Goal: Information Seeking & Learning: Stay updated

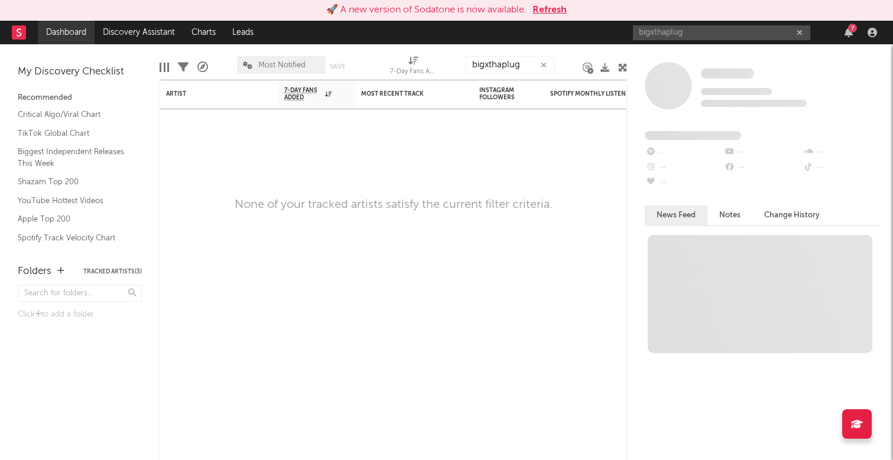
click at [69, 31] on link "Dashboard" at bounding box center [66, 33] width 57 height 24
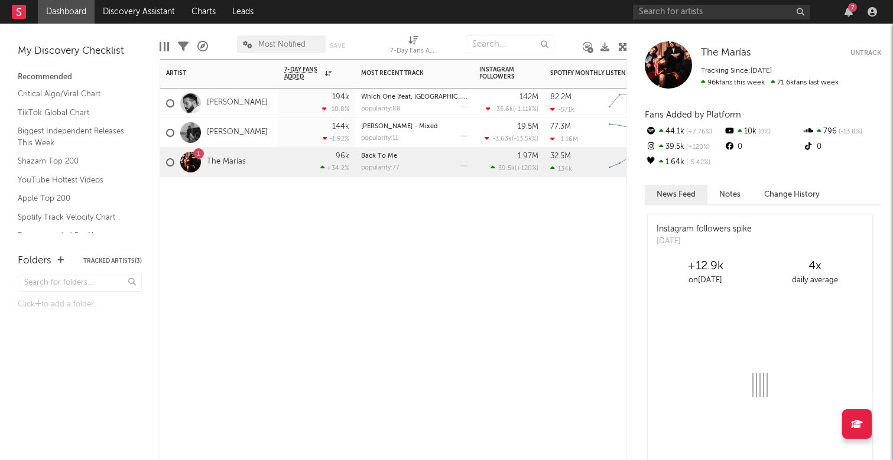
click at [299, 240] on div "Artist Notifications 7-Day Fans Added WoW % Change Most Recent Track Popularity…" at bounding box center [392, 259] width 467 height 401
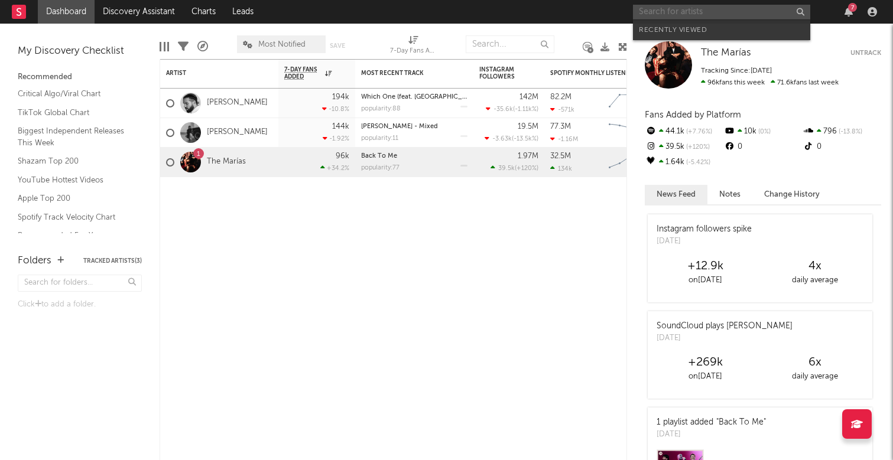
click at [706, 9] on input "text" at bounding box center [721, 12] width 177 height 15
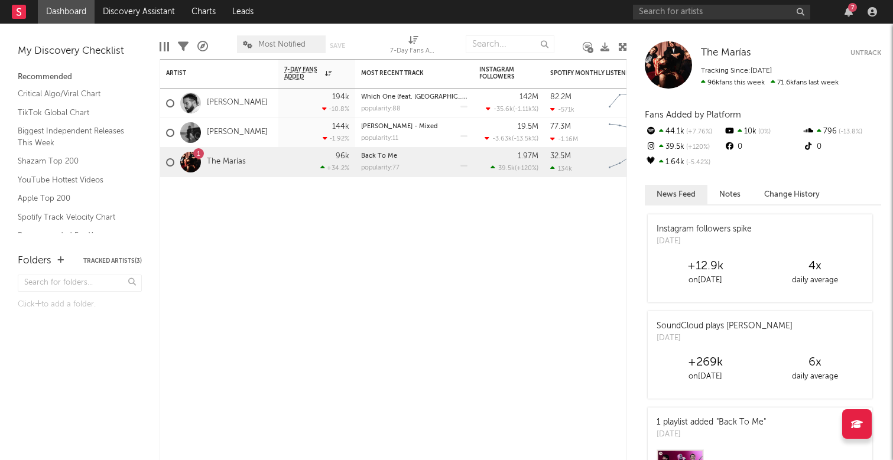
click at [52, 259] on div "Folders Tracked Artists ( 3 )" at bounding box center [80, 261] width 124 height 21
click at [61, 259] on icon "button" at bounding box center [60, 260] width 6 height 8
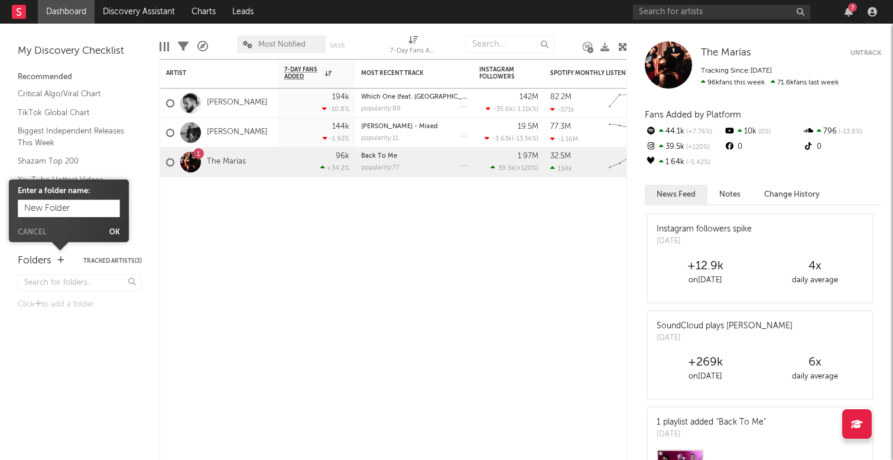
click at [34, 235] on button "Cancel" at bounding box center [32, 232] width 28 height 7
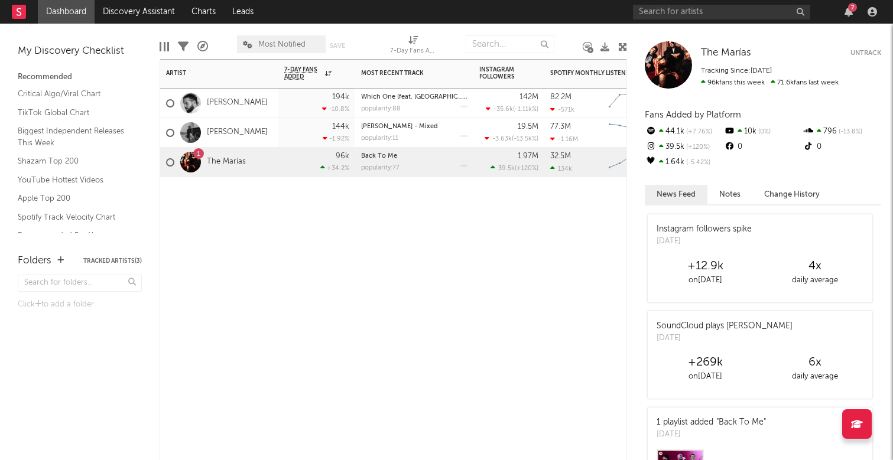
click at [256, 242] on div "Artist Notifications 7-Day Fans Added WoW % Change Most Recent Track Popularity…" at bounding box center [392, 259] width 467 height 401
click at [153, 2] on link "Discovery Assistant" at bounding box center [139, 12] width 89 height 24
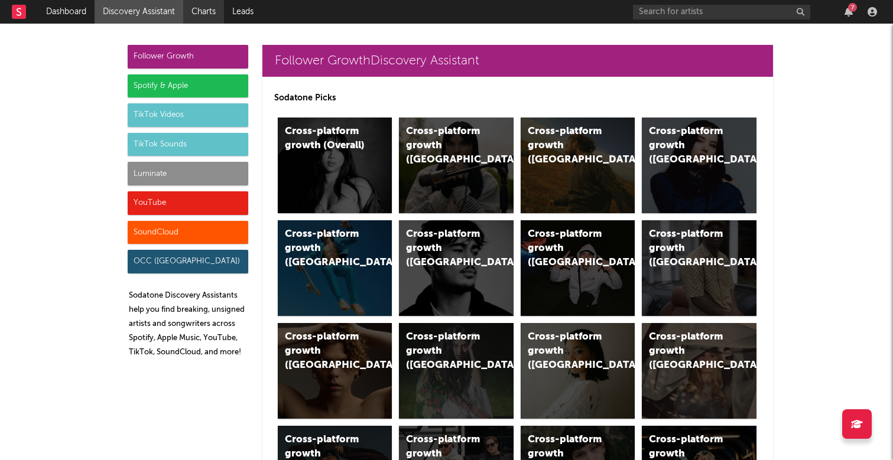
click at [206, 12] on link "Charts" at bounding box center [203, 12] width 41 height 24
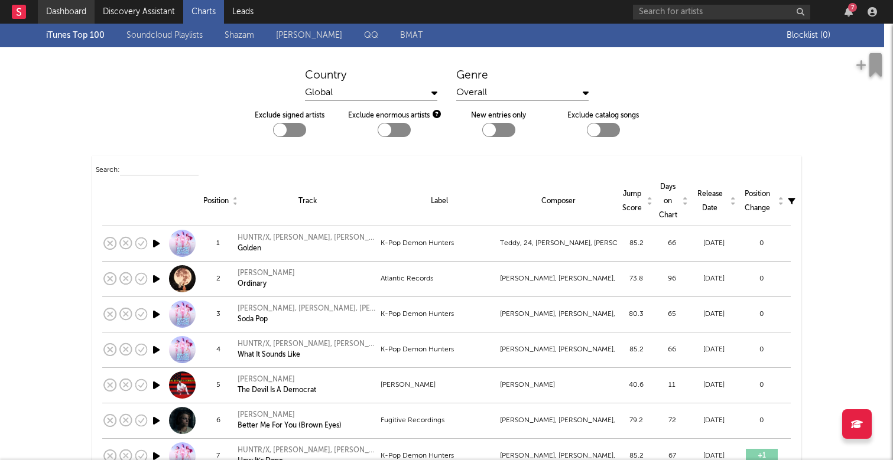
click at [63, 8] on link "Dashboard" at bounding box center [66, 12] width 57 height 24
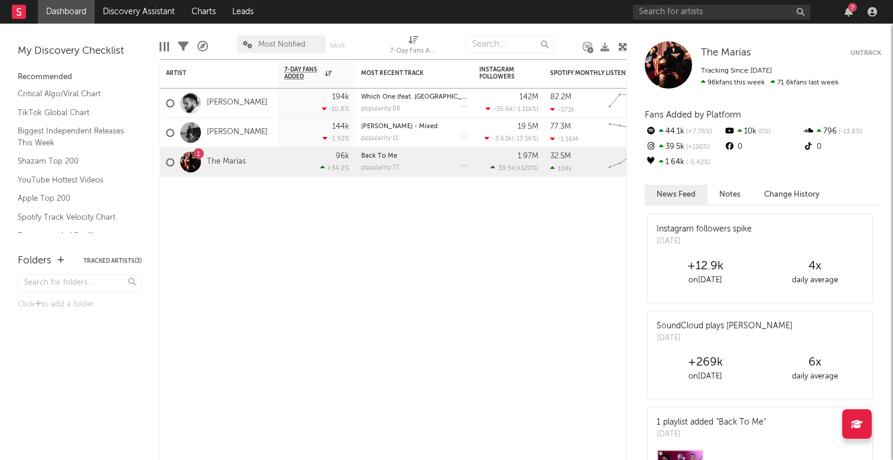
click at [560, 0] on nav "Dashboard Discovery Assistant Charts Leads 7" at bounding box center [446, 12] width 893 height 24
